Goal: Transaction & Acquisition: Purchase product/service

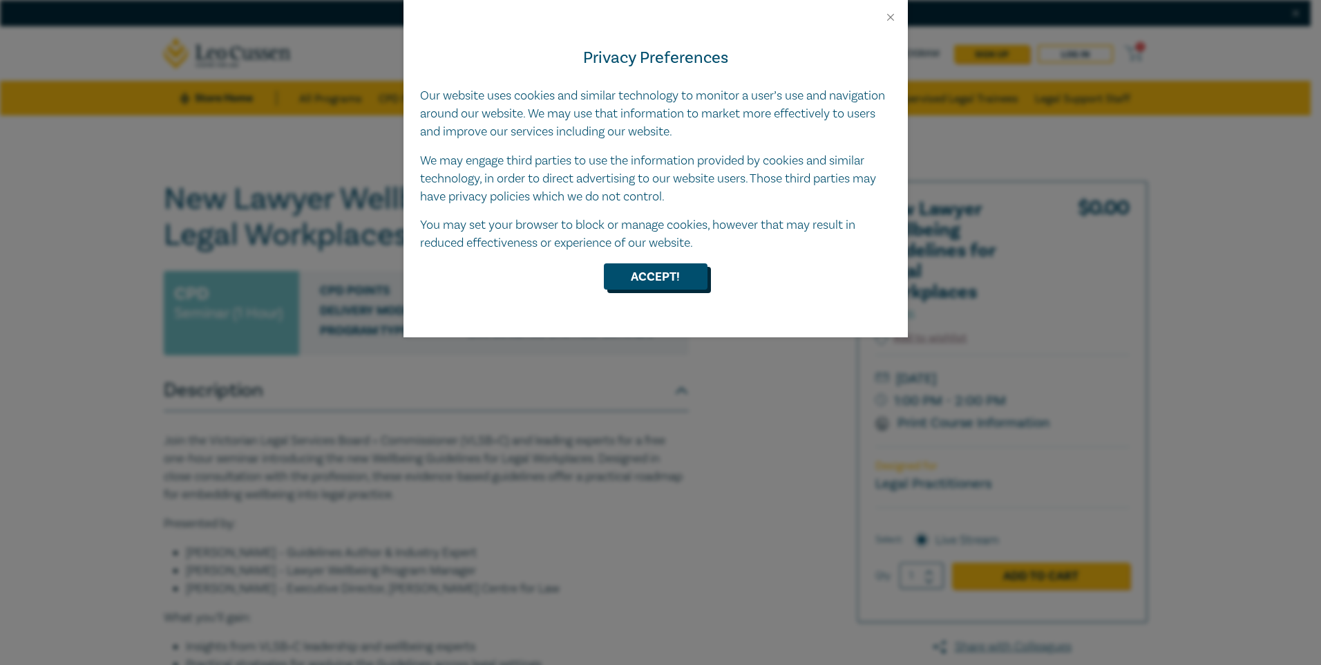
click at [638, 269] on button "Accept!" at bounding box center [656, 276] width 104 height 26
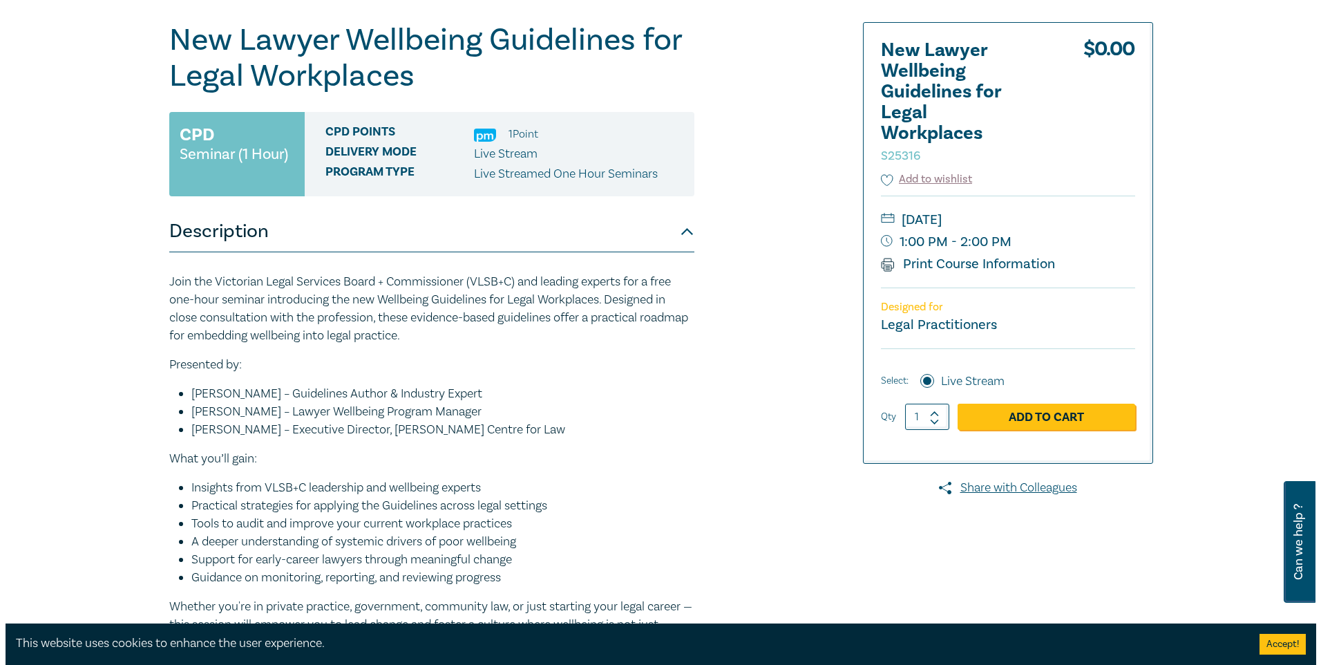
scroll to position [346, 0]
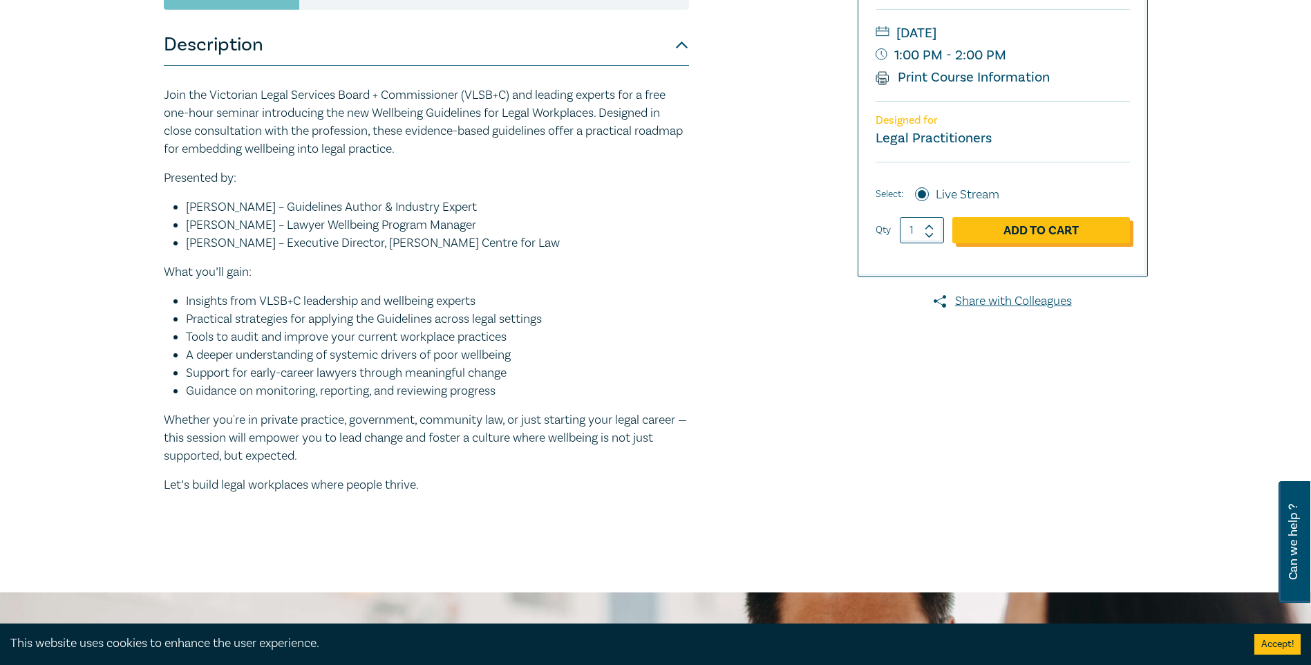
click at [1081, 231] on link "Add to Cart" at bounding box center [1041, 230] width 178 height 26
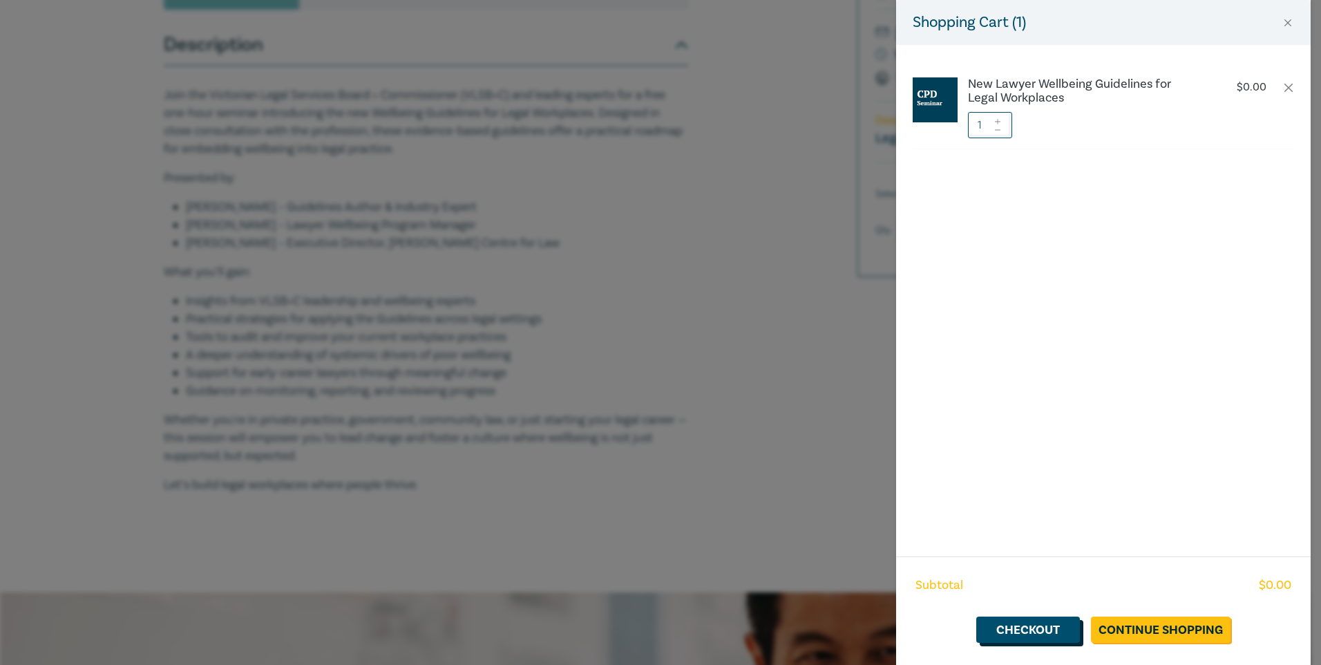
click at [1028, 627] on link "Checkout" at bounding box center [1028, 629] width 104 height 26
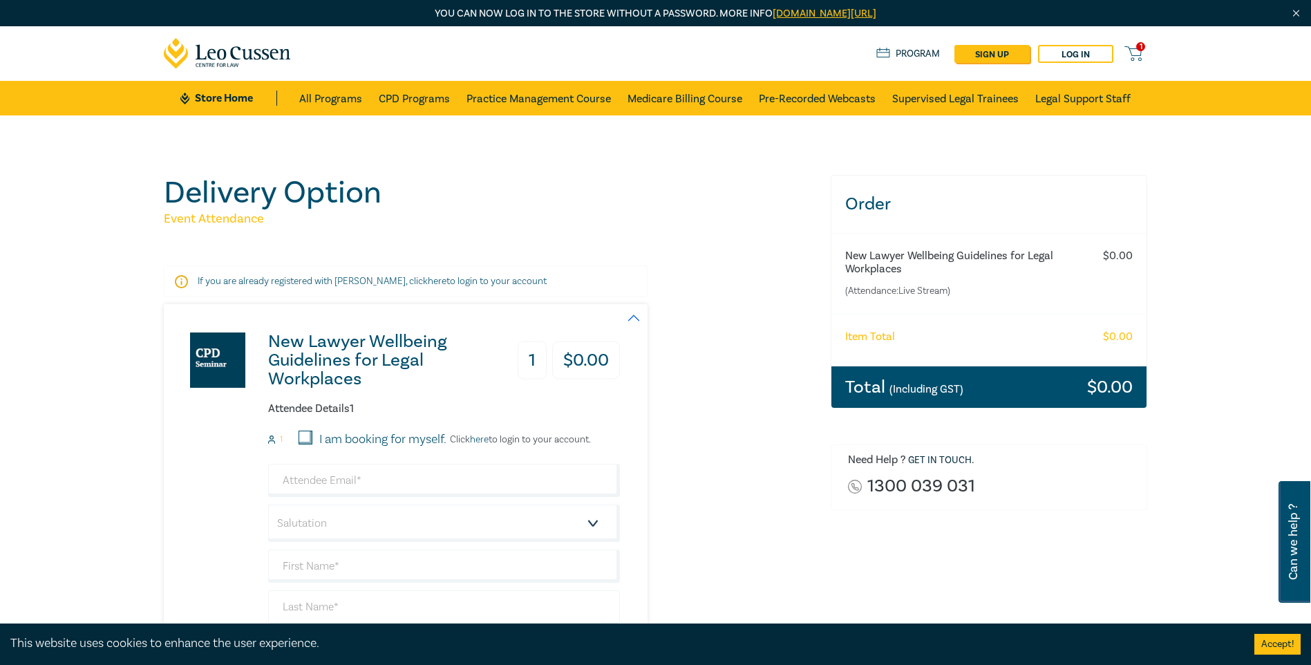
scroll to position [207, 0]
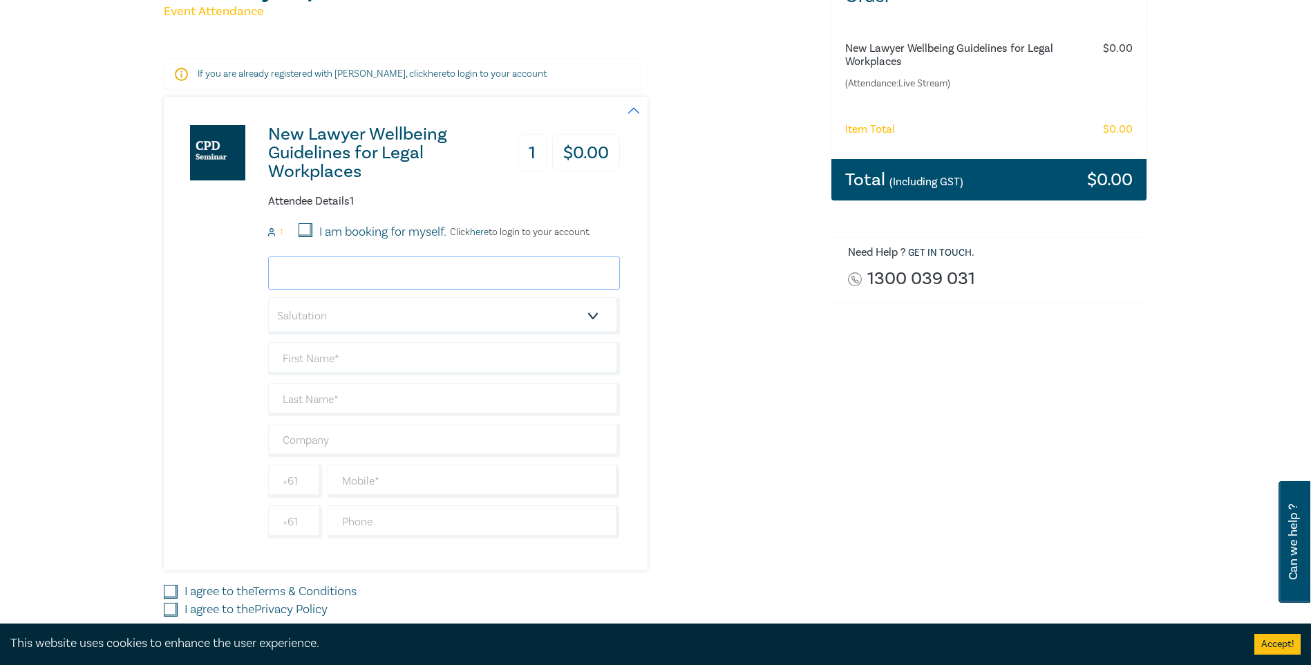
click at [453, 276] on input "email" at bounding box center [444, 272] width 352 height 33
type input "jenny.nguyen@mgaiba.org.au"
type input "[PERSON_NAME]"
drag, startPoint x: 358, startPoint y: 453, endPoint x: 367, endPoint y: 451, distance: 9.2
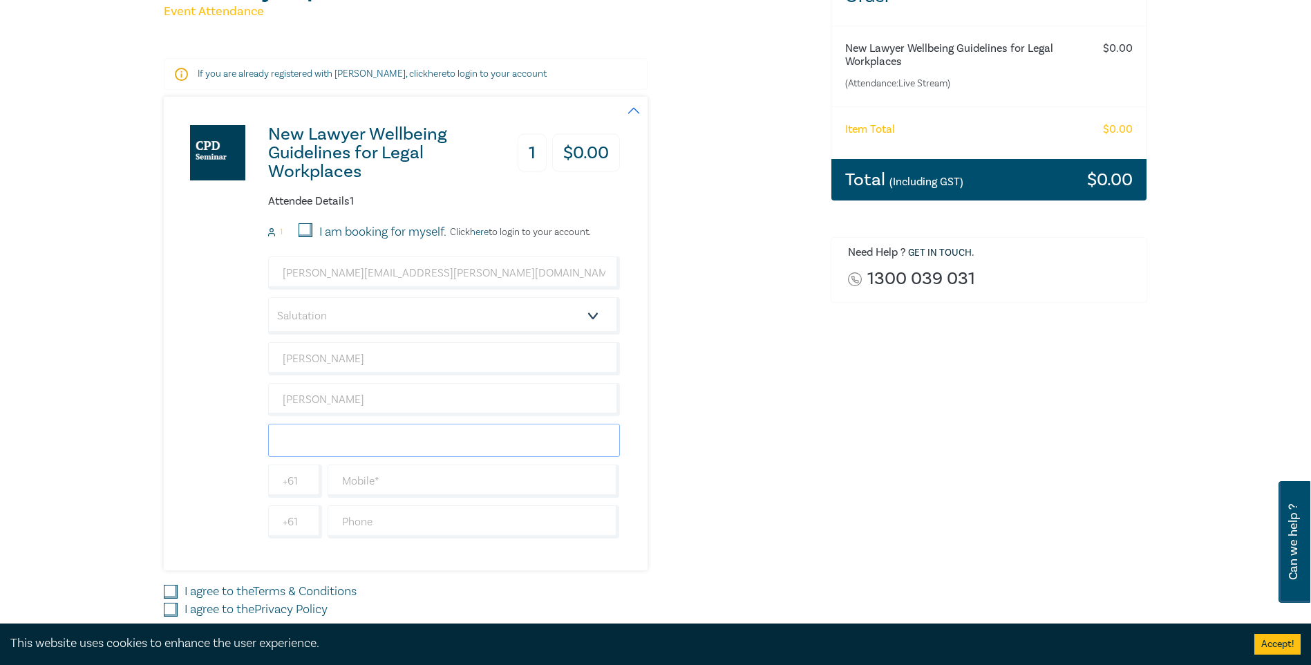
click at [358, 453] on input "text" at bounding box center [444, 440] width 352 height 33
drag, startPoint x: 842, startPoint y: 484, endPoint x: 748, endPoint y: 478, distance: 94.1
click at [842, 484] on div "Order New Lawyer Wellbeing Guidelines for Legal Workplaces (Attendance: Live St…" at bounding box center [989, 321] width 334 height 707
click at [512, 483] on input "text" at bounding box center [474, 480] width 292 height 33
click at [731, 518] on div "New Lawyer Wellbeing Guidelines for Legal Workplaces 1 $ 0.00 Attendee Details …" at bounding box center [489, 333] width 650 height 473
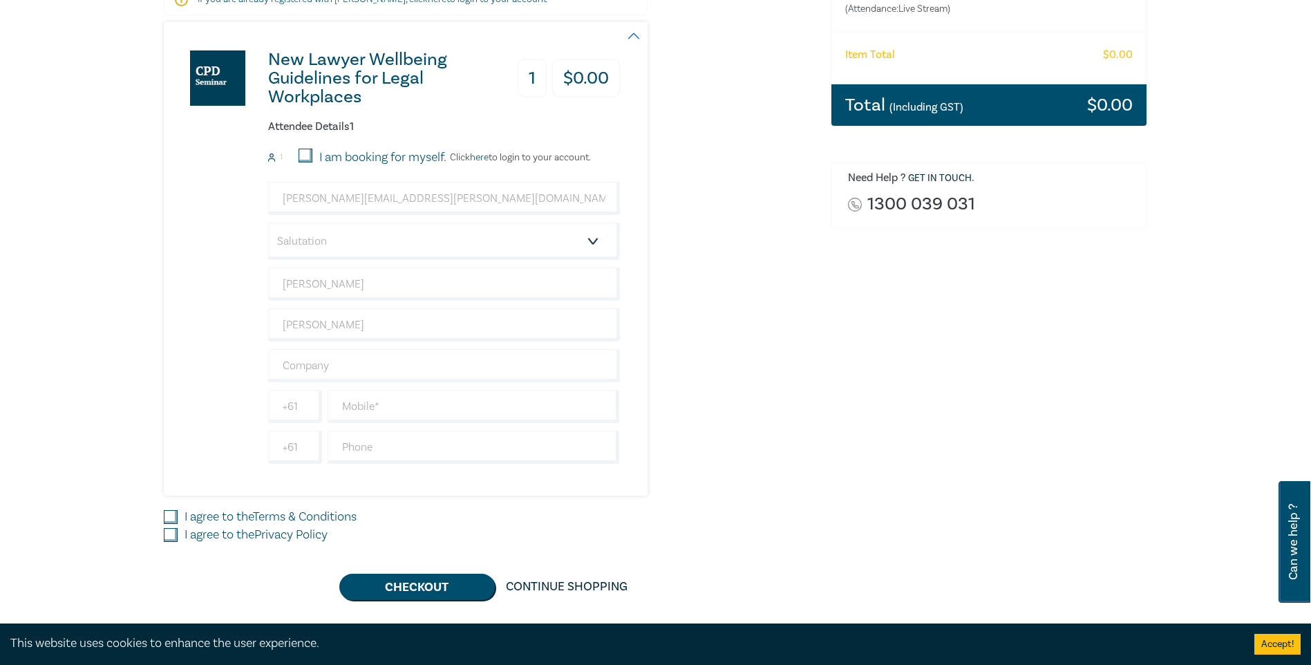
scroll to position [415, 0]
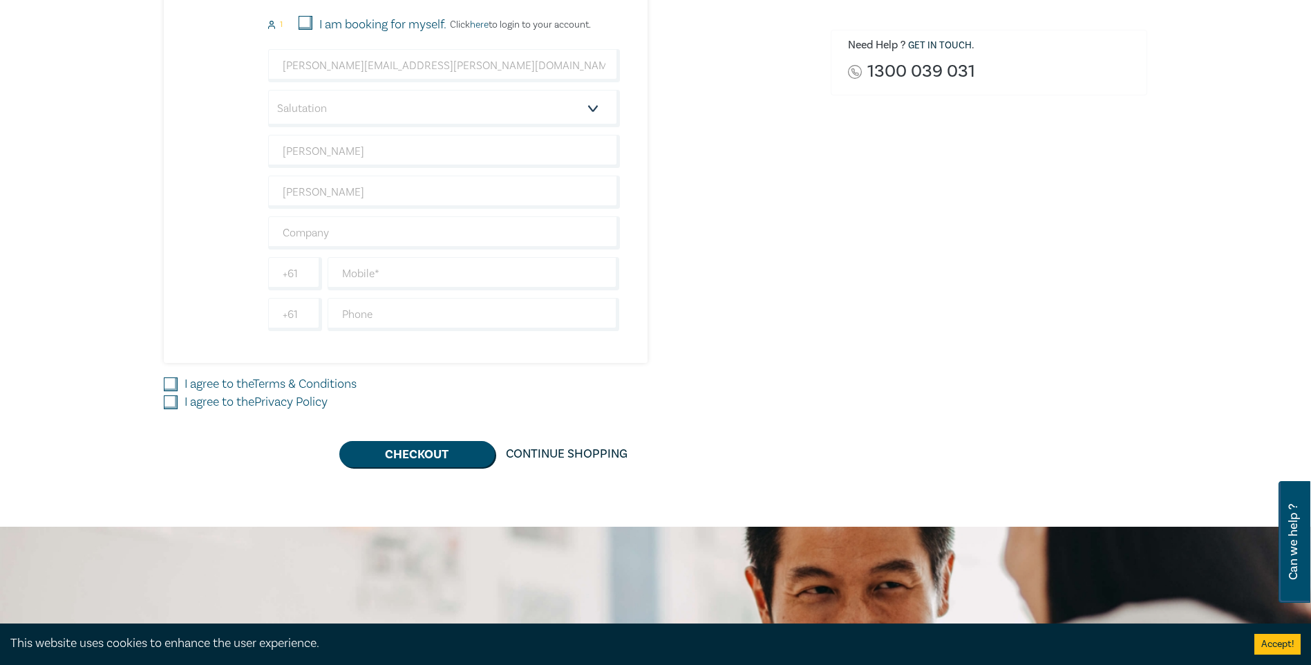
click at [231, 381] on label "I agree to the Terms & Conditions" at bounding box center [271, 384] width 172 height 18
click at [178, 381] on input "I agree to the Terms & Conditions" at bounding box center [171, 384] width 14 height 14
checkbox input "true"
click at [226, 399] on label "I agree to the Privacy Policy" at bounding box center [256, 402] width 143 height 18
click at [178, 399] on input "I agree to the Privacy Policy" at bounding box center [171, 402] width 14 height 14
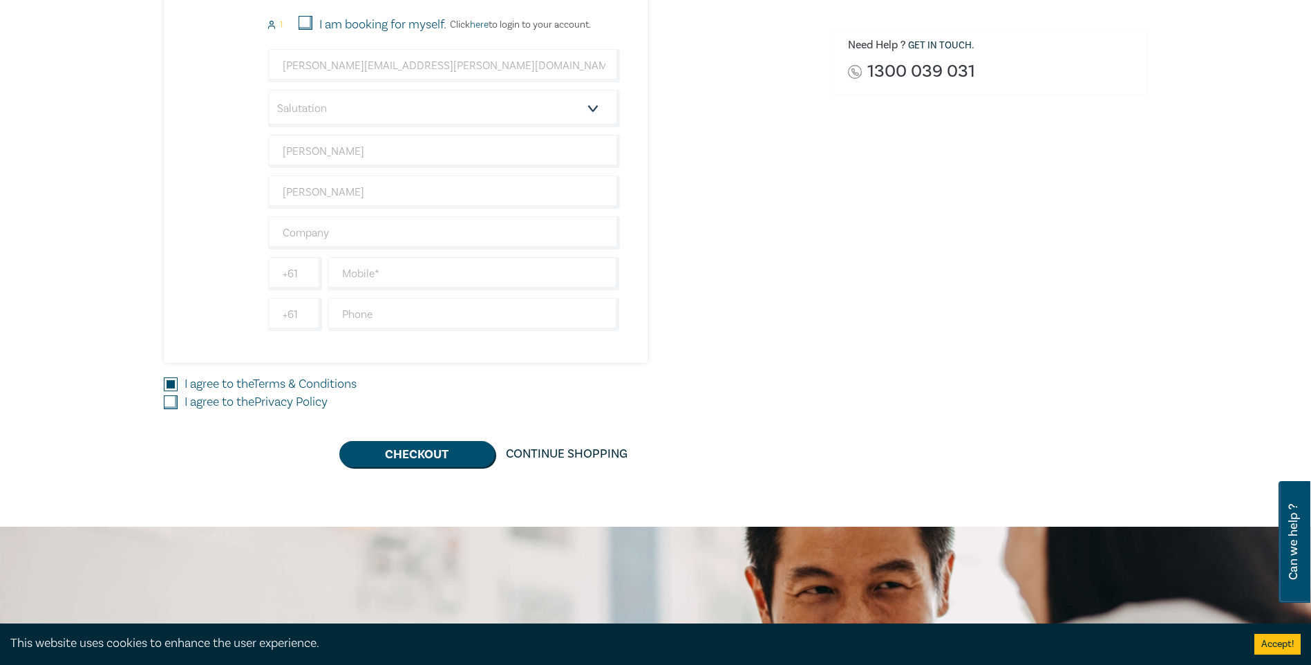
checkbox input "true"
click at [392, 439] on div "New Lawyer Wellbeing Guidelines for Legal Workplaces 1 $ 0.00 Attendee Details …" at bounding box center [489, 178] width 650 height 578
click at [395, 442] on button "Checkout" at bounding box center [416, 454] width 155 height 26
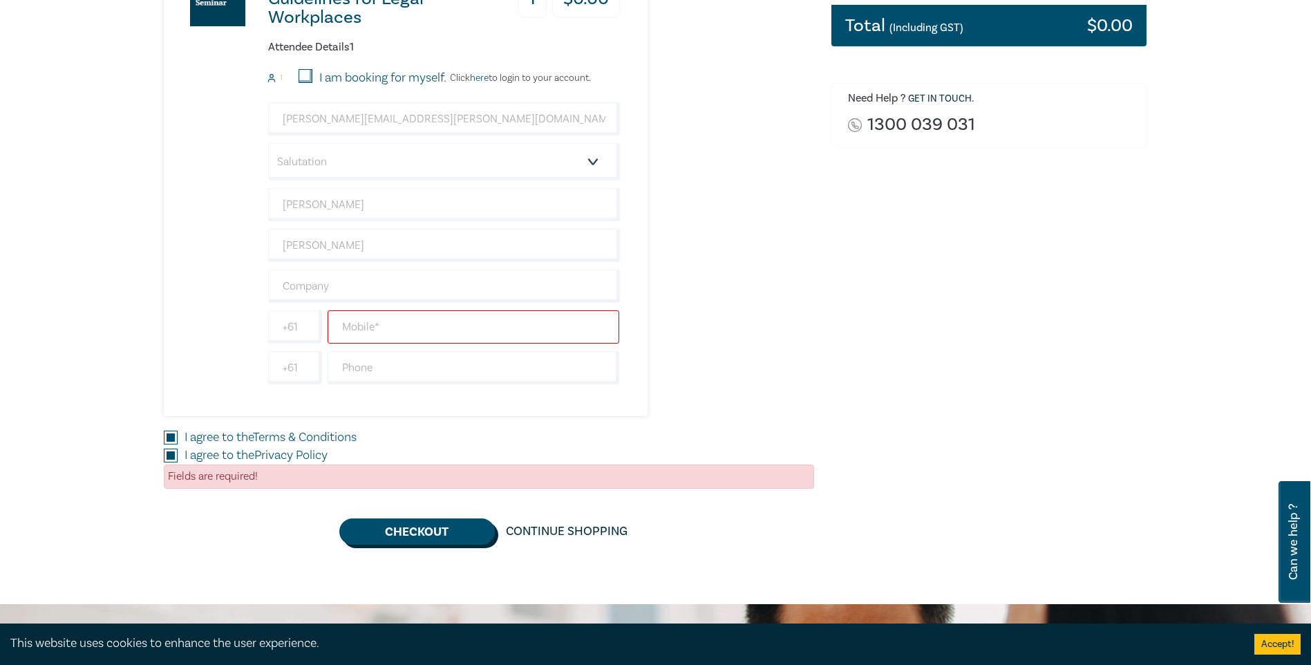
scroll to position [346, 0]
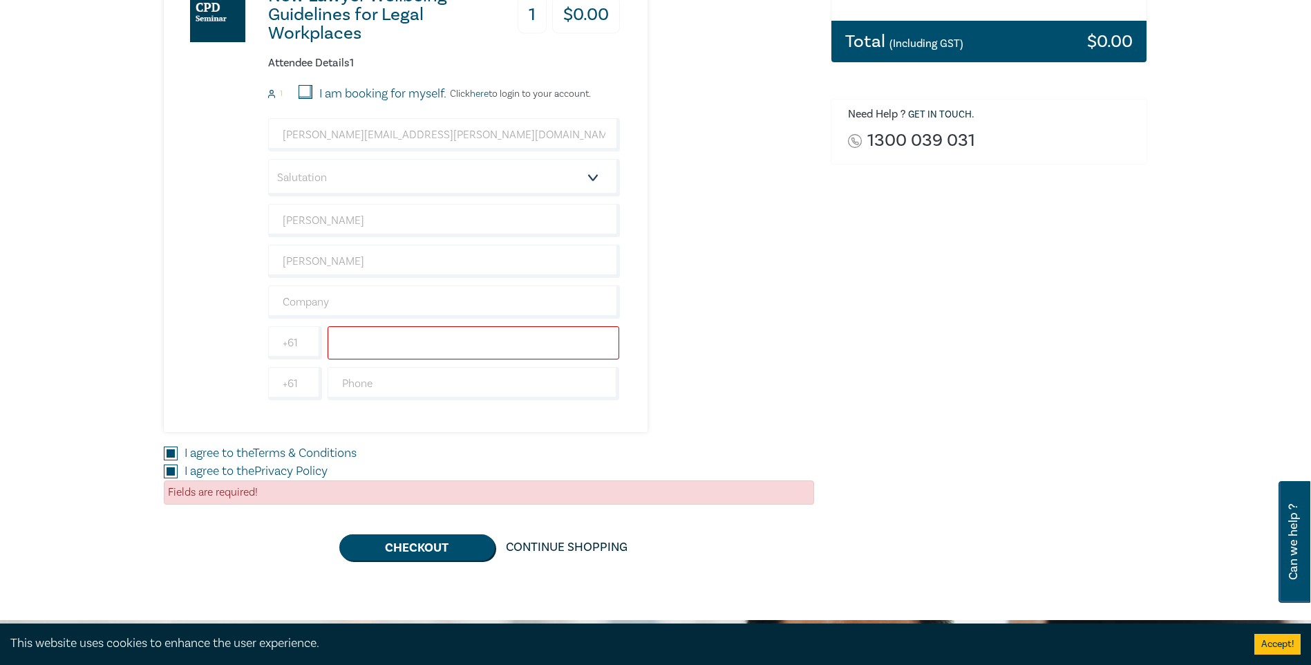
click at [403, 343] on input "text" at bounding box center [474, 342] width 292 height 33
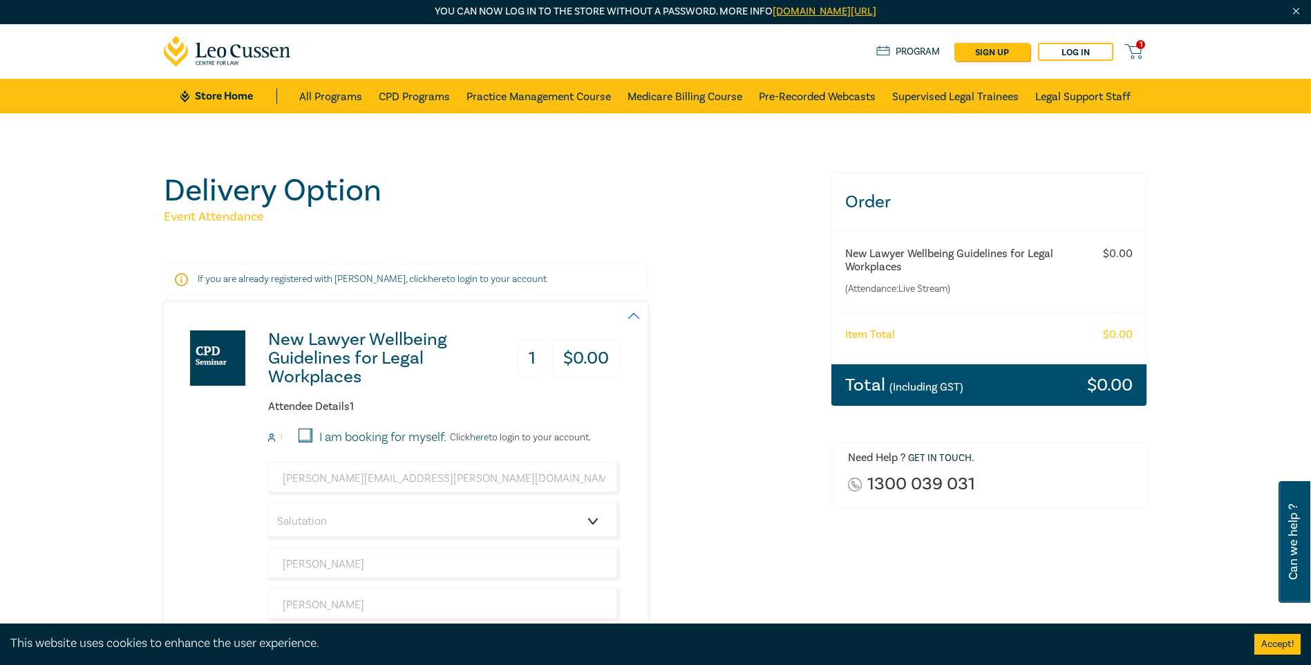
scroll to position [0, 0]
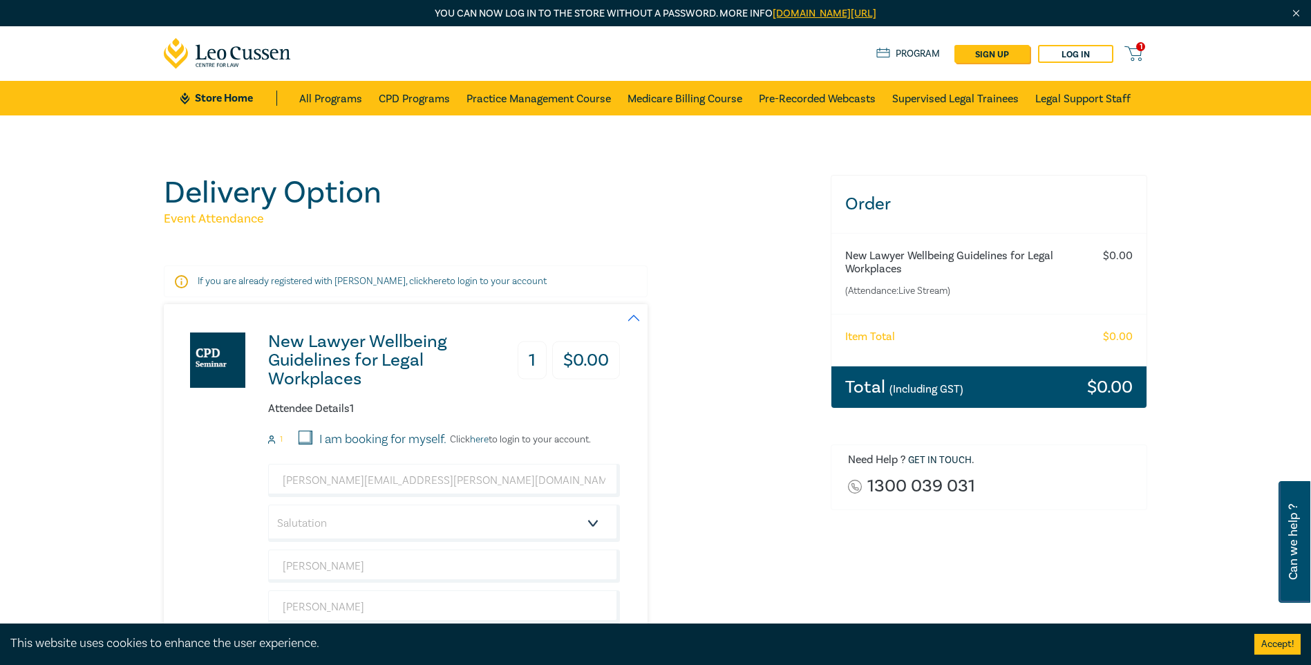
click at [303, 436] on input "I am booking for myself." at bounding box center [306, 438] width 14 height 14
checkbox input "true"
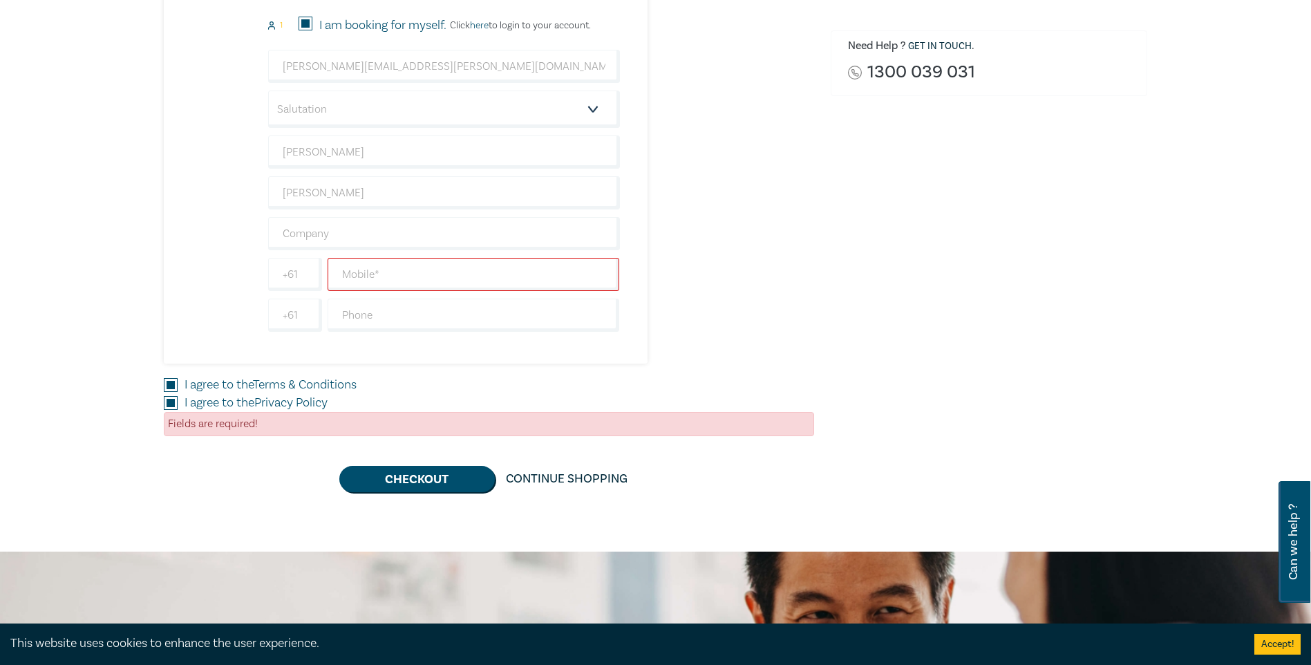
scroll to position [415, 0]
click at [442, 276] on input "text" at bounding box center [474, 273] width 292 height 33
type input "0401575290"
type input "24MGA83"
click at [408, 480] on button "Checkout" at bounding box center [416, 478] width 155 height 26
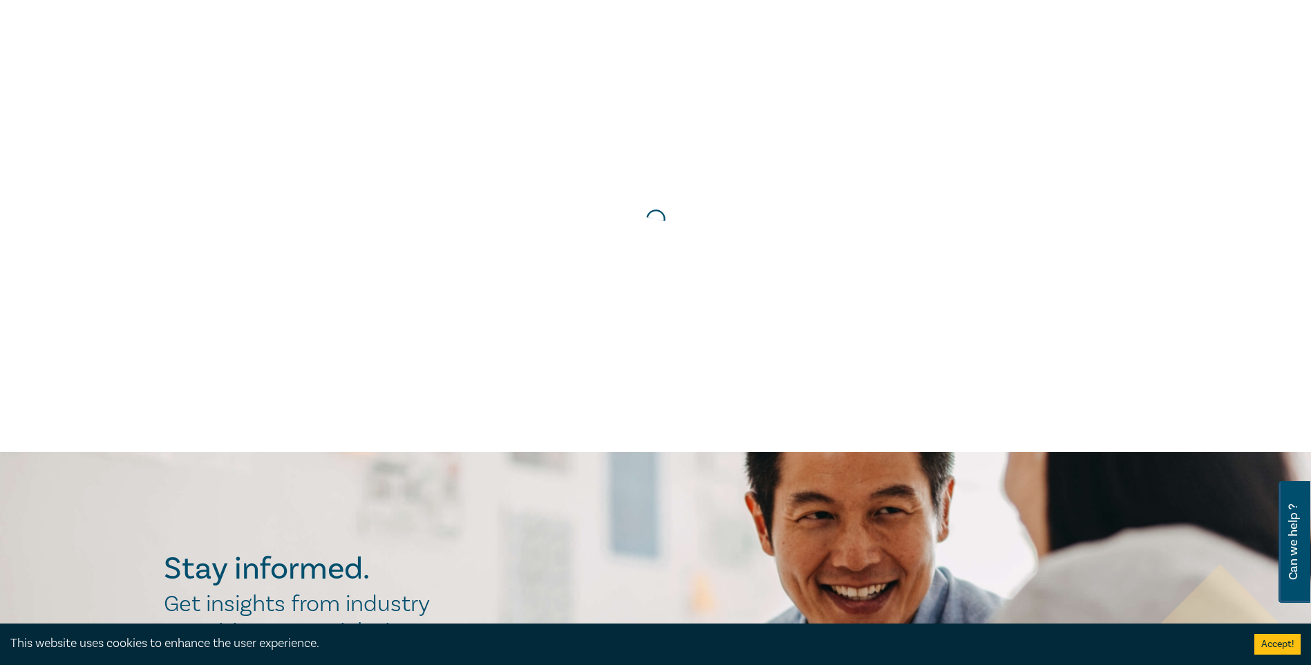
scroll to position [0, 0]
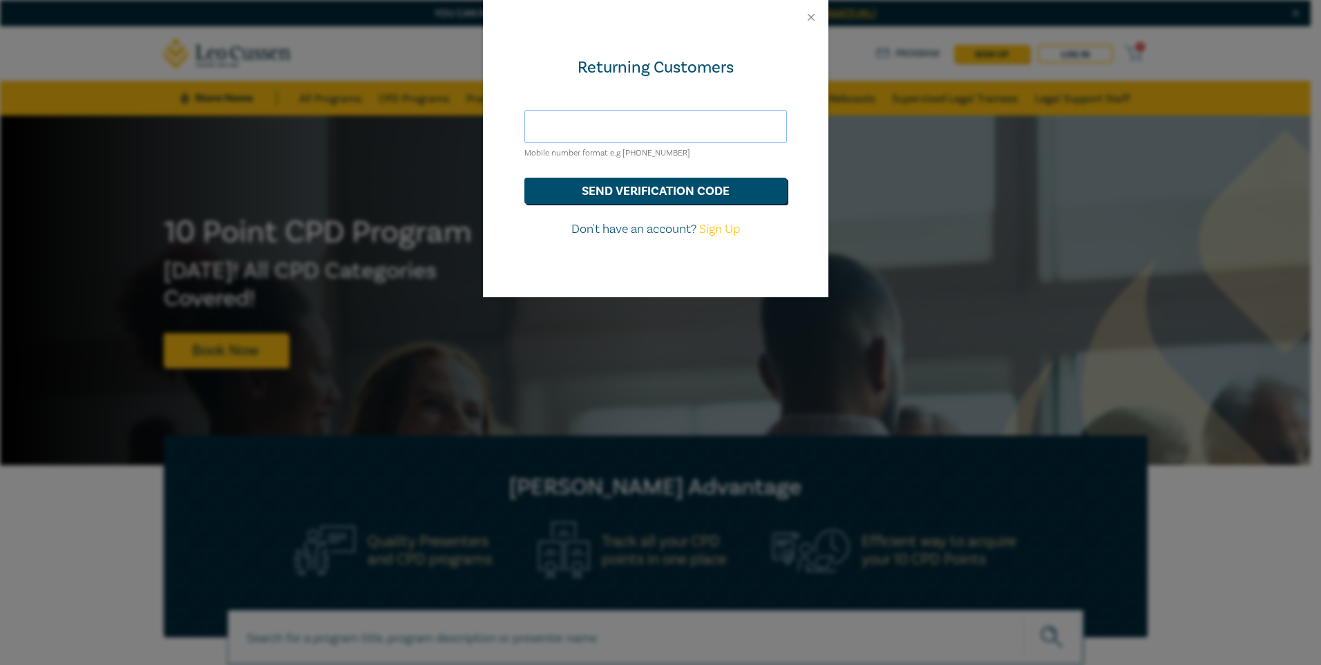
click at [684, 130] on input "text" at bounding box center [655, 126] width 263 height 33
type input "0401575290"
click at [696, 196] on button "send verification code" at bounding box center [655, 191] width 263 height 26
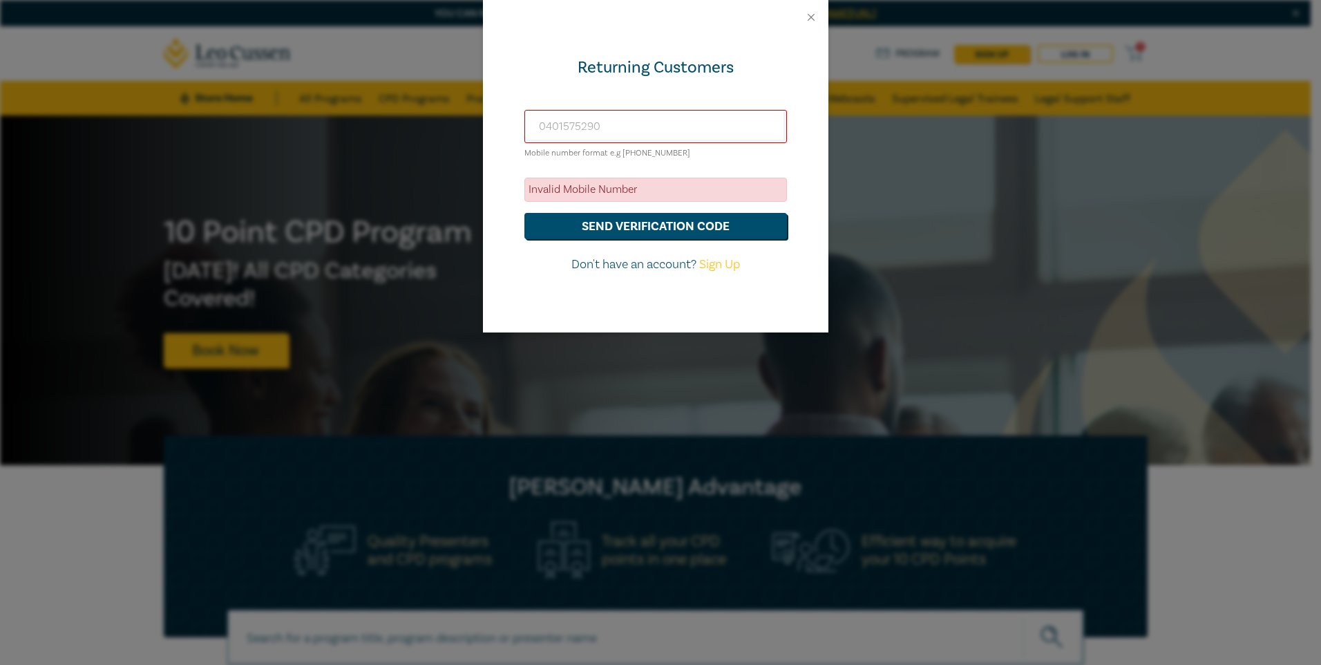
click at [633, 183] on div "Invalid Mobile Number" at bounding box center [655, 190] width 263 height 24
drag, startPoint x: 813, startPoint y: 13, endPoint x: 787, endPoint y: 13, distance: 25.6
click at [815, 13] on button "Close" at bounding box center [811, 17] width 12 height 12
